Goal: Navigation & Orientation: Find specific page/section

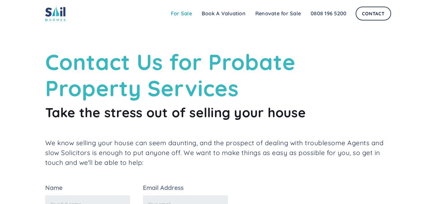
click at [187, 15] on link "For Sale" at bounding box center [181, 14] width 31 height 12
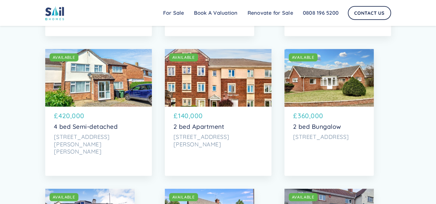
scroll to position [336, 0]
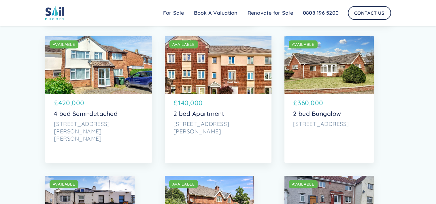
click at [320, 115] on p "2 bed Bungalow" at bounding box center [329, 113] width 72 height 7
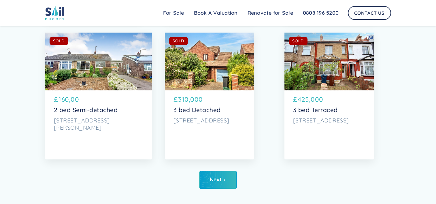
scroll to position [2827, 0]
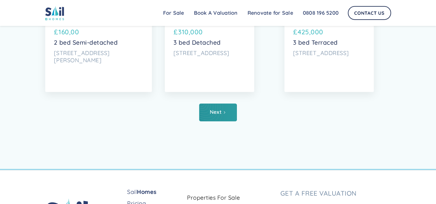
click at [227, 113] on link "Next" at bounding box center [218, 113] width 38 height 18
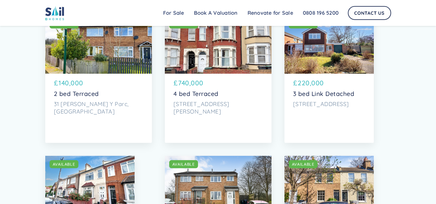
scroll to position [1682, 0]
